Goal: Task Accomplishment & Management: Use online tool/utility

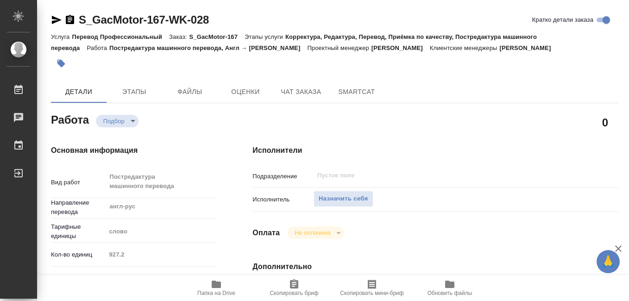
scroll to position [502, 0]
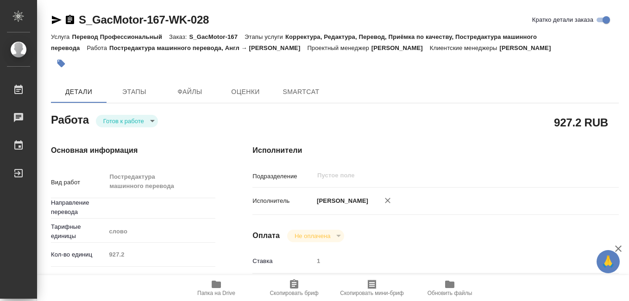
type textarea "x"
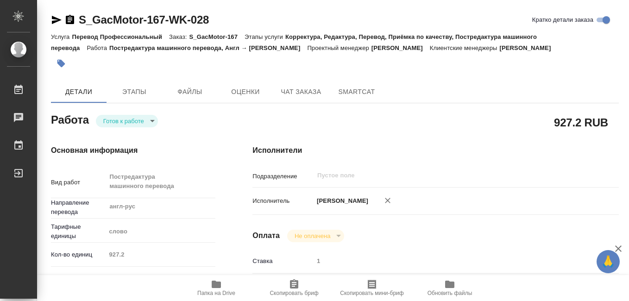
type textarea "x"
type input "англ-рус"
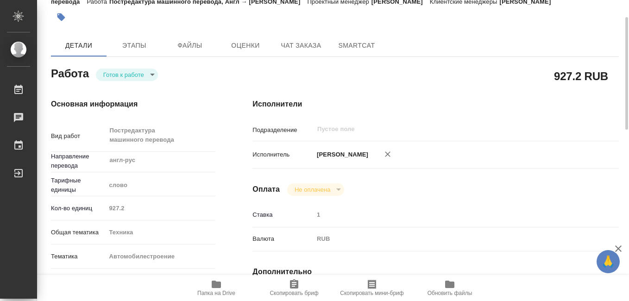
type textarea "x"
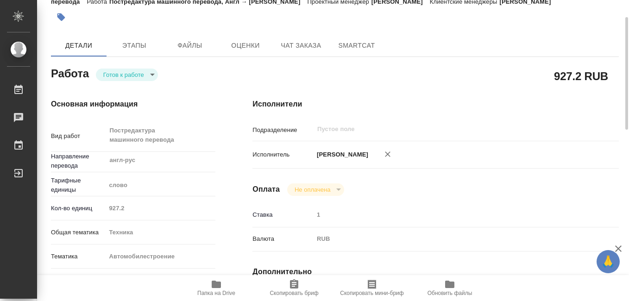
scroll to position [185, 0]
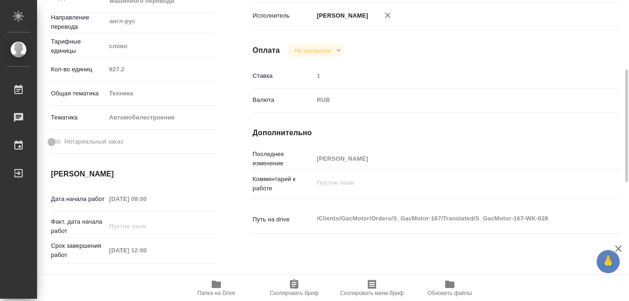
type textarea "x"
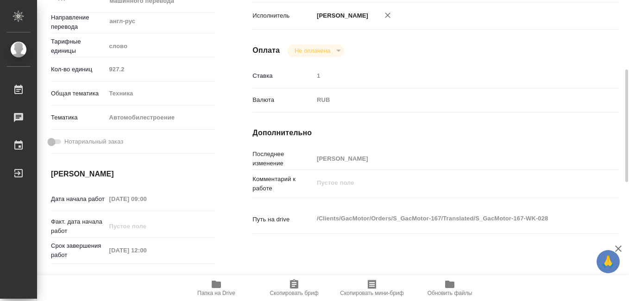
click at [369, 287] on icon "button" at bounding box center [372, 284] width 8 height 9
